Goal: Task Accomplishment & Management: Use online tool/utility

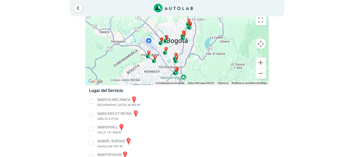
scroll to position [8, 0]
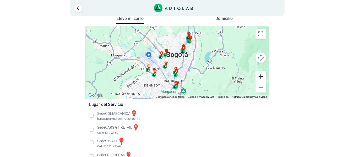
click at [263, 76] on button "Ampliar" at bounding box center [260, 76] width 10 height 10
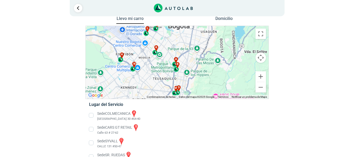
drag, startPoint x: 184, startPoint y: 63, endPoint x: 184, endPoint y: 60, distance: 3.1
click at [184, 60] on div "a b c d e f g" at bounding box center [177, 62] width 183 height 73
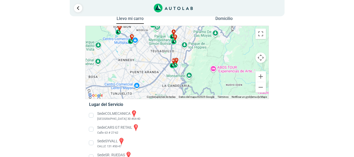
drag, startPoint x: 188, startPoint y: 91, endPoint x: 185, endPoint y: 65, distance: 26.3
click at [185, 65] on div "a b c d e f g" at bounding box center [177, 62] width 183 height 73
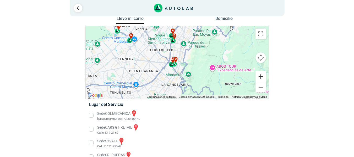
click at [260, 74] on button "Ampliar" at bounding box center [260, 76] width 10 height 10
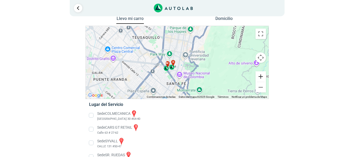
click at [260, 74] on button "Ampliar" at bounding box center [260, 76] width 10 height 10
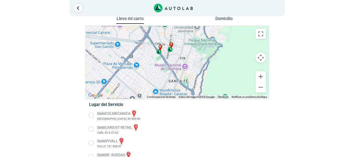
drag, startPoint x: 166, startPoint y: 80, endPoint x: 168, endPoint y: 53, distance: 26.5
click at [169, 53] on div "a b c d e f g" at bounding box center [177, 62] width 183 height 73
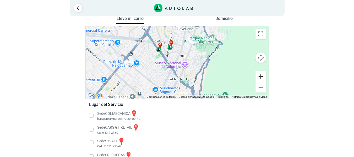
click at [262, 76] on button "Ampliar" at bounding box center [260, 76] width 10 height 10
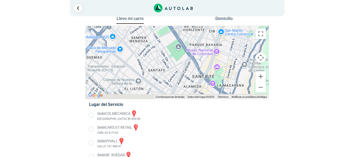
drag, startPoint x: 159, startPoint y: 47, endPoint x: 183, endPoint y: 18, distance: 37.7
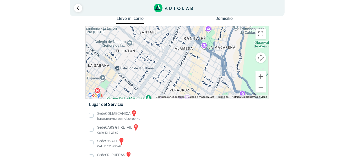
drag, startPoint x: 169, startPoint y: 77, endPoint x: 159, endPoint y: 48, distance: 31.0
click at [159, 48] on div "a b c d e f g" at bounding box center [177, 62] width 183 height 73
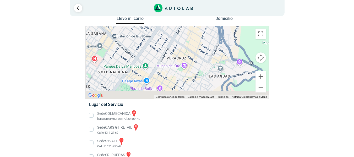
drag, startPoint x: 152, startPoint y: 67, endPoint x: 154, endPoint y: 45, distance: 22.9
click at [154, 45] on div "a b c d e f g" at bounding box center [177, 62] width 183 height 73
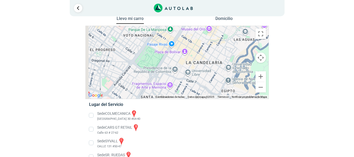
drag, startPoint x: 132, startPoint y: 73, endPoint x: 159, endPoint y: 40, distance: 42.4
click at [159, 41] on div "a b c d e f g" at bounding box center [177, 62] width 183 height 73
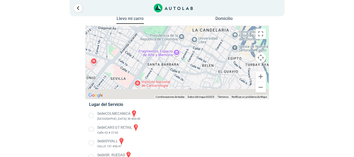
drag, startPoint x: 136, startPoint y: 70, endPoint x: 138, endPoint y: 44, distance: 26.0
click at [138, 45] on div "a b c d e f g" at bounding box center [177, 62] width 183 height 73
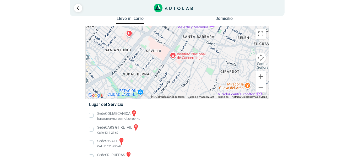
drag, startPoint x: 151, startPoint y: 55, endPoint x: 177, endPoint y: 45, distance: 28.0
click at [177, 45] on div "a b c d e f g" at bounding box center [177, 62] width 183 height 73
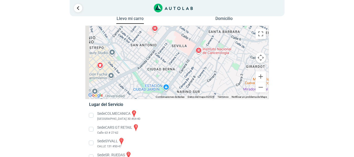
drag, startPoint x: 143, startPoint y: 58, endPoint x: 247, endPoint y: 49, distance: 104.1
click at [247, 49] on div "a b c d e f g" at bounding box center [177, 62] width 183 height 73
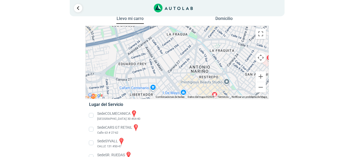
drag, startPoint x: 215, startPoint y: 59, endPoint x: 241, endPoint y: 89, distance: 39.2
click at [241, 89] on div "a b c d e f g" at bounding box center [177, 62] width 183 height 73
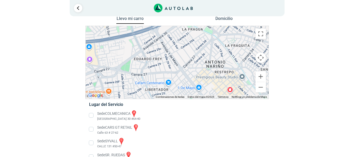
drag, startPoint x: 216, startPoint y: 57, endPoint x: 231, endPoint y: 31, distance: 29.1
click at [229, 34] on div "a b c d e f g" at bounding box center [177, 62] width 183 height 73
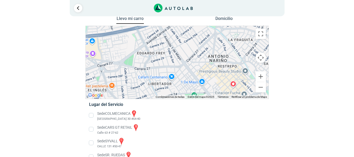
drag, startPoint x: 233, startPoint y: 21, endPoint x: 236, endPoint y: 14, distance: 8.1
click at [236, 14] on div "1 Llevo mi carro [GEOGRAPHIC_DATA] ← Mover a la izquierda → ↑ ↓ + - Fin" at bounding box center [177, 149] width 314 height 315
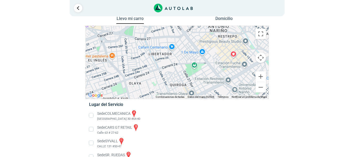
drag, startPoint x: 205, startPoint y: 47, endPoint x: 206, endPoint y: 17, distance: 29.9
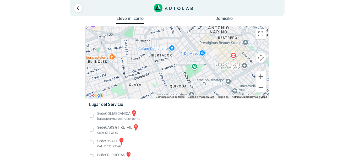
click at [260, 88] on button "Reducir" at bounding box center [260, 87] width 10 height 10
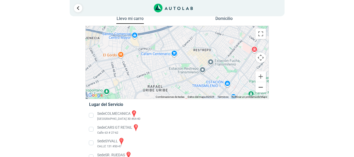
click at [260, 88] on button "Reducir" at bounding box center [260, 87] width 10 height 10
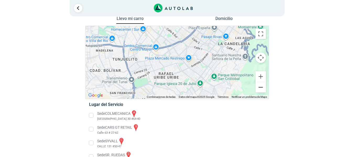
click at [260, 88] on button "Reducir" at bounding box center [260, 87] width 10 height 10
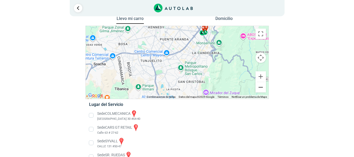
click at [260, 88] on button "Reducir" at bounding box center [260, 87] width 10 height 10
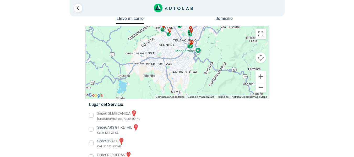
click at [260, 88] on button "Reducir" at bounding box center [260, 87] width 10 height 10
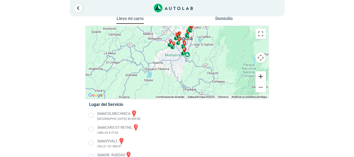
click at [261, 76] on button "Ampliar" at bounding box center [260, 76] width 10 height 10
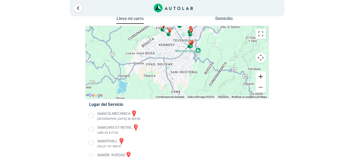
click at [261, 76] on button "Ampliar" at bounding box center [260, 76] width 10 height 10
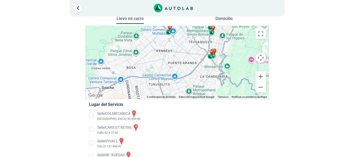
drag, startPoint x: 192, startPoint y: 66, endPoint x: 197, endPoint y: 81, distance: 15.7
click at [197, 81] on div "a b c d e f g" at bounding box center [177, 62] width 183 height 73
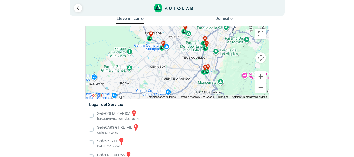
drag, startPoint x: 194, startPoint y: 47, endPoint x: 187, endPoint y: 63, distance: 18.0
click at [187, 63] on div "a b c d e f g" at bounding box center [177, 62] width 183 height 73
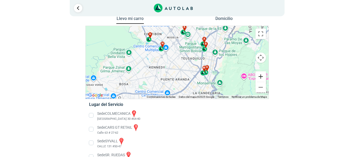
click at [261, 75] on button "Ampliar" at bounding box center [260, 76] width 10 height 10
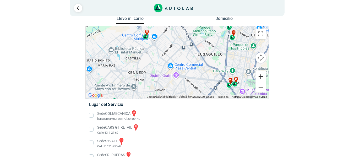
click at [261, 75] on button "Ampliar" at bounding box center [260, 76] width 10 height 10
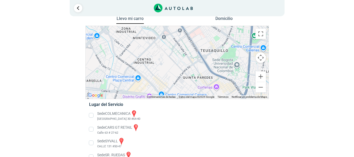
drag, startPoint x: 225, startPoint y: 73, endPoint x: 198, endPoint y: 78, distance: 26.9
click at [198, 78] on div "a b c d e f g" at bounding box center [177, 62] width 183 height 73
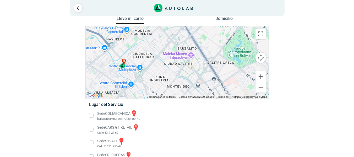
drag, startPoint x: 182, startPoint y: 72, endPoint x: 209, endPoint y: 100, distance: 38.9
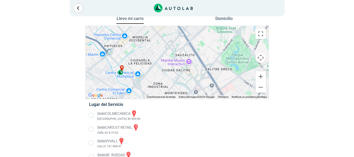
drag, startPoint x: 192, startPoint y: 87, endPoint x: 181, endPoint y: 86, distance: 11.6
click at [181, 86] on div "a b c d e f g" at bounding box center [177, 62] width 183 height 73
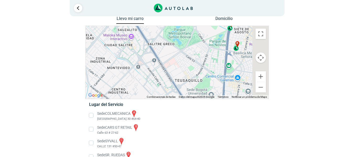
drag, startPoint x: 204, startPoint y: 91, endPoint x: 127, endPoint y: 64, distance: 81.3
click at [127, 64] on div "a b c d e f g" at bounding box center [177, 62] width 183 height 73
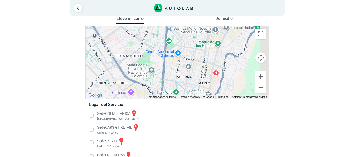
drag, startPoint x: 171, startPoint y: 77, endPoint x: 131, endPoint y: 58, distance: 43.5
click at [131, 58] on div "a b c d e f g" at bounding box center [177, 62] width 183 height 73
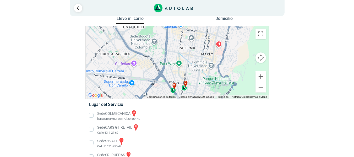
drag, startPoint x: 142, startPoint y: 60, endPoint x: 153, endPoint y: 40, distance: 22.2
click at [153, 40] on div "a b c d e f g" at bounding box center [177, 62] width 183 height 73
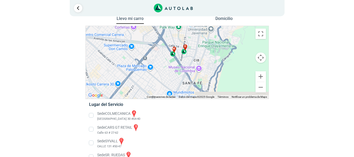
drag, startPoint x: 154, startPoint y: 76, endPoint x: 154, endPoint y: 39, distance: 37.2
click at [154, 39] on div "a b c d e f g" at bounding box center [177, 62] width 183 height 73
click at [260, 75] on button "Ampliar" at bounding box center [260, 76] width 10 height 10
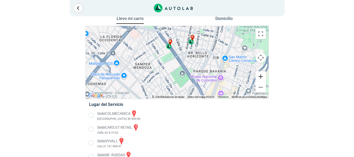
click at [260, 75] on button "Ampliar" at bounding box center [260, 76] width 10 height 10
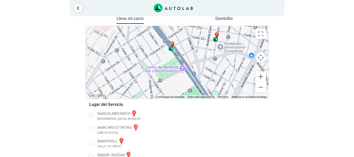
drag, startPoint x: 173, startPoint y: 39, endPoint x: 186, endPoint y: 58, distance: 22.6
click at [186, 58] on div "a b c d e f g" at bounding box center [177, 62] width 183 height 73
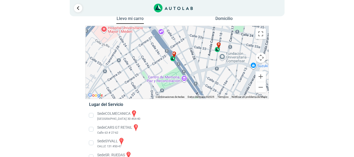
drag, startPoint x: 185, startPoint y: 48, endPoint x: 183, endPoint y: 58, distance: 9.6
click at [183, 58] on div "a b c d e f g" at bounding box center [177, 62] width 183 height 73
click at [173, 59] on div "m" at bounding box center [173, 56] width 6 height 10
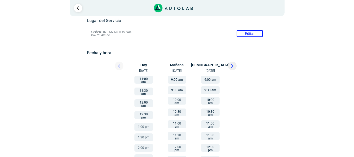
scroll to position [55, 0]
